Goal: Find specific page/section: Find specific page/section

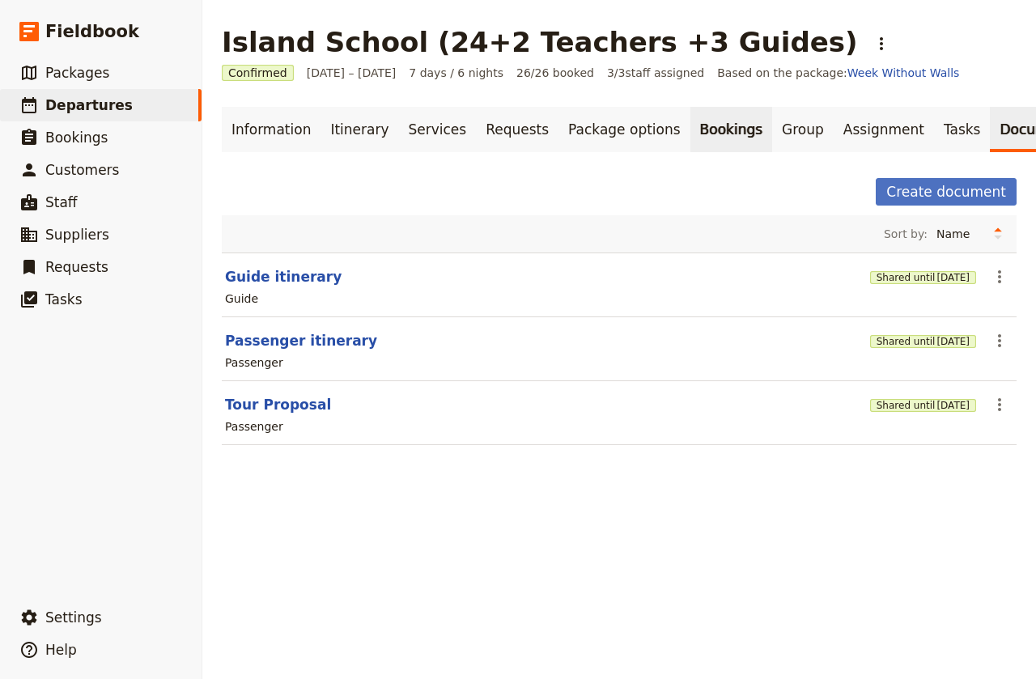
click at [691, 130] on link "Bookings" at bounding box center [732, 129] width 82 height 45
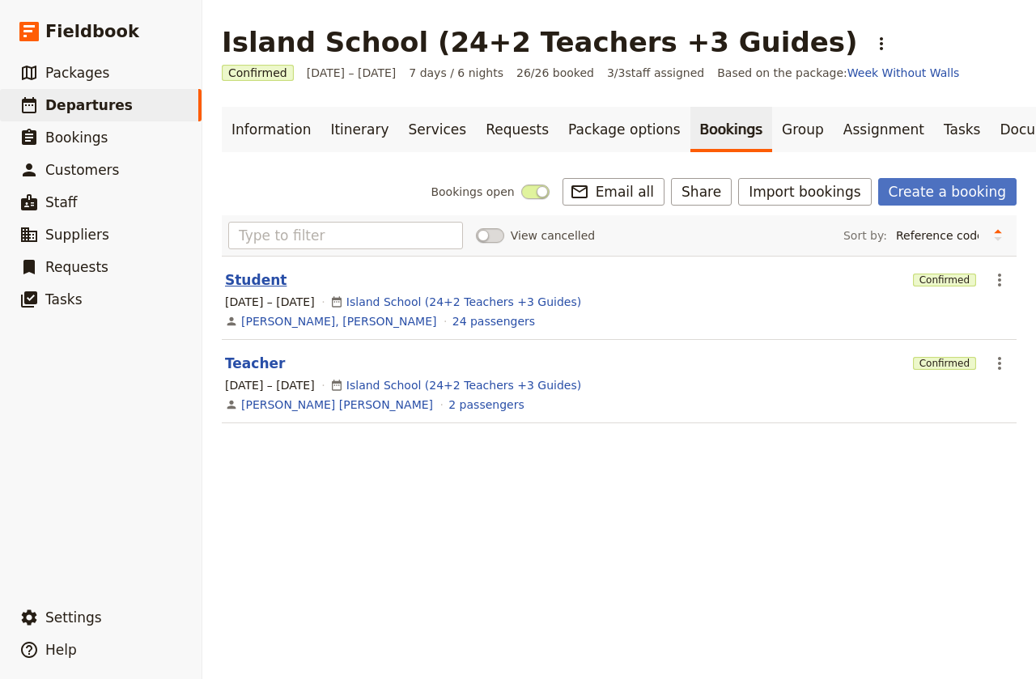
click at [263, 281] on button "Student" at bounding box center [256, 279] width 62 height 19
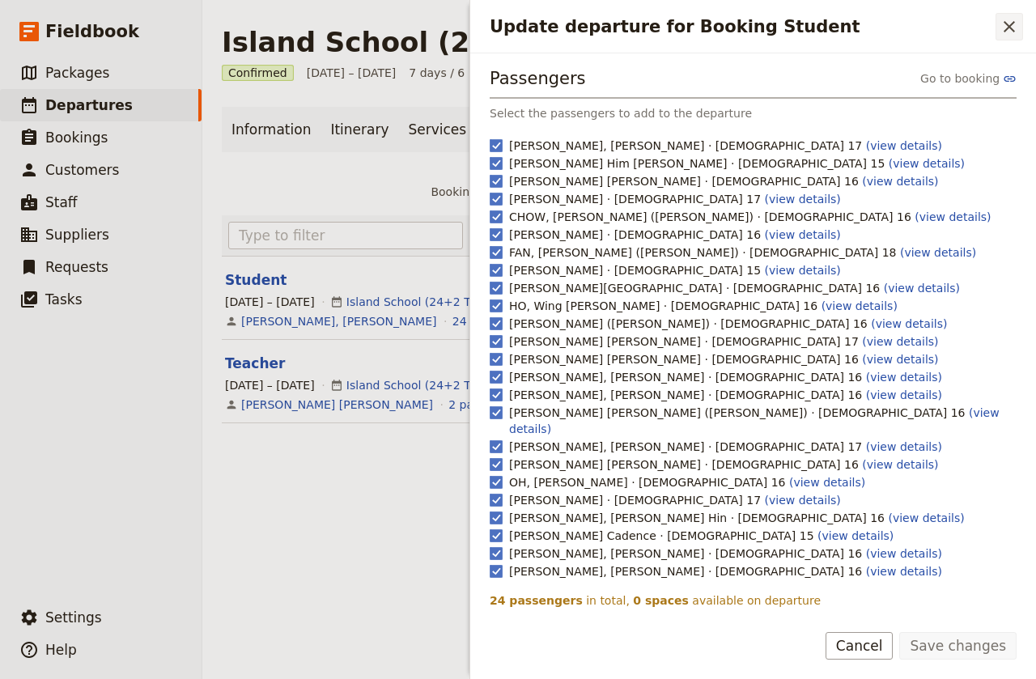
click at [1011, 27] on icon "Close drawer" at bounding box center [1009, 26] width 19 height 19
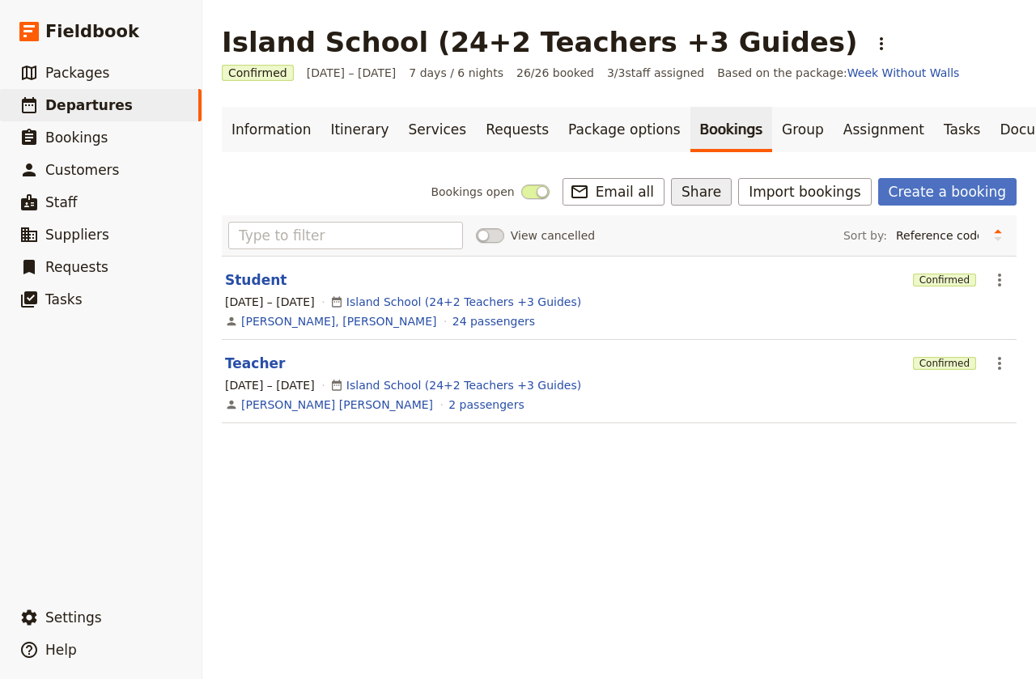
click at [723, 189] on button "Share" at bounding box center [701, 192] width 61 height 28
click at [555, 504] on div "Island School (24+2 Teachers +3 Guides) ​ Confirmed [DATE] – [DATE] 7 days / 6 …" at bounding box center [619, 339] width 834 height 679
click at [87, 170] on span "Customers" at bounding box center [82, 170] width 74 height 16
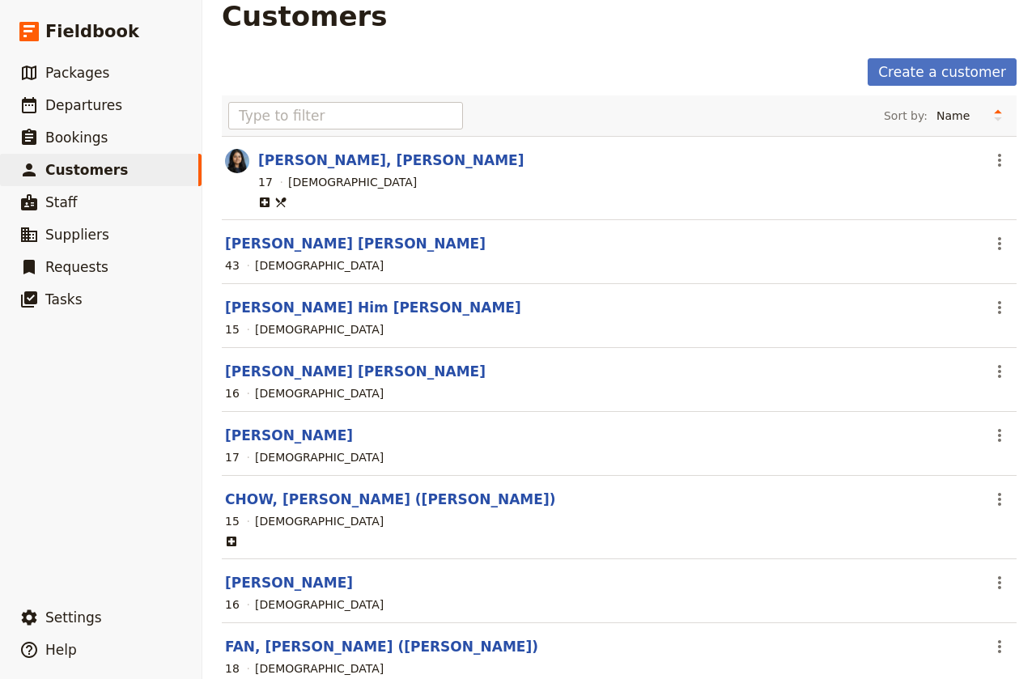
scroll to position [21, 0]
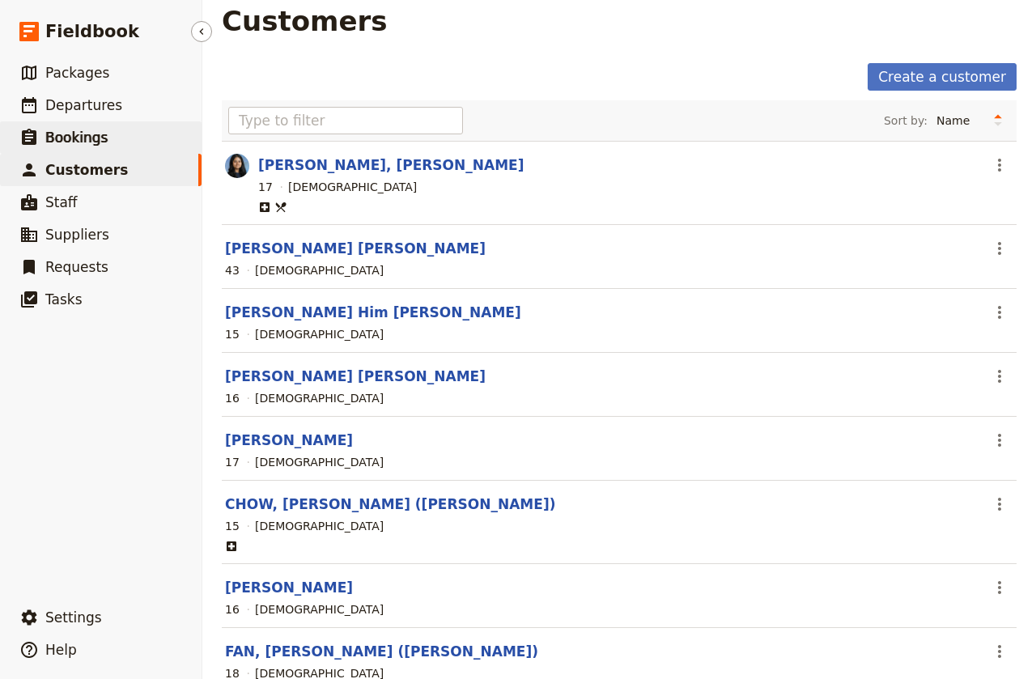
click at [72, 141] on span "Bookings" at bounding box center [76, 138] width 62 height 16
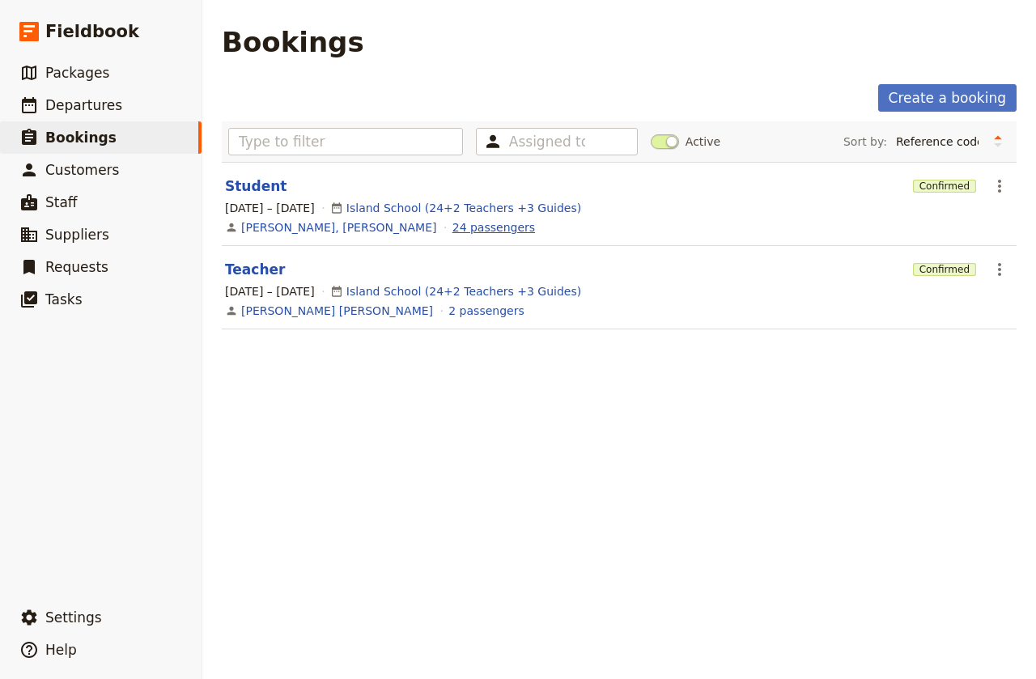
click at [453, 230] on link "24 passengers" at bounding box center [494, 227] width 83 height 16
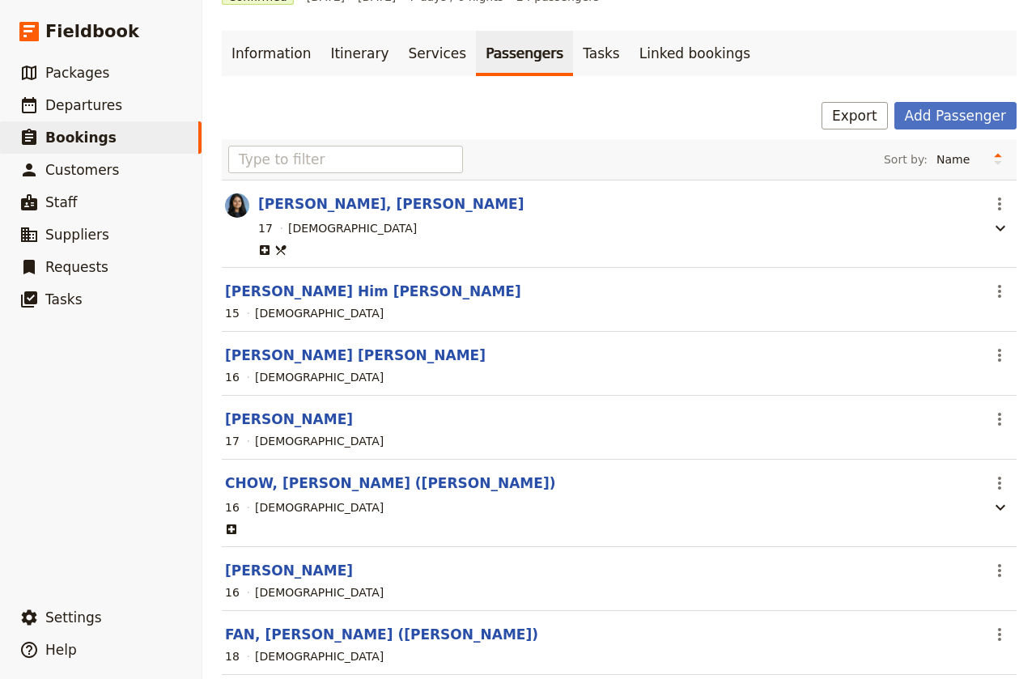
scroll to position [77, 0]
click at [858, 113] on button "Export" at bounding box center [855, 115] width 66 height 28
